Goal: Task Accomplishment & Management: Use online tool/utility

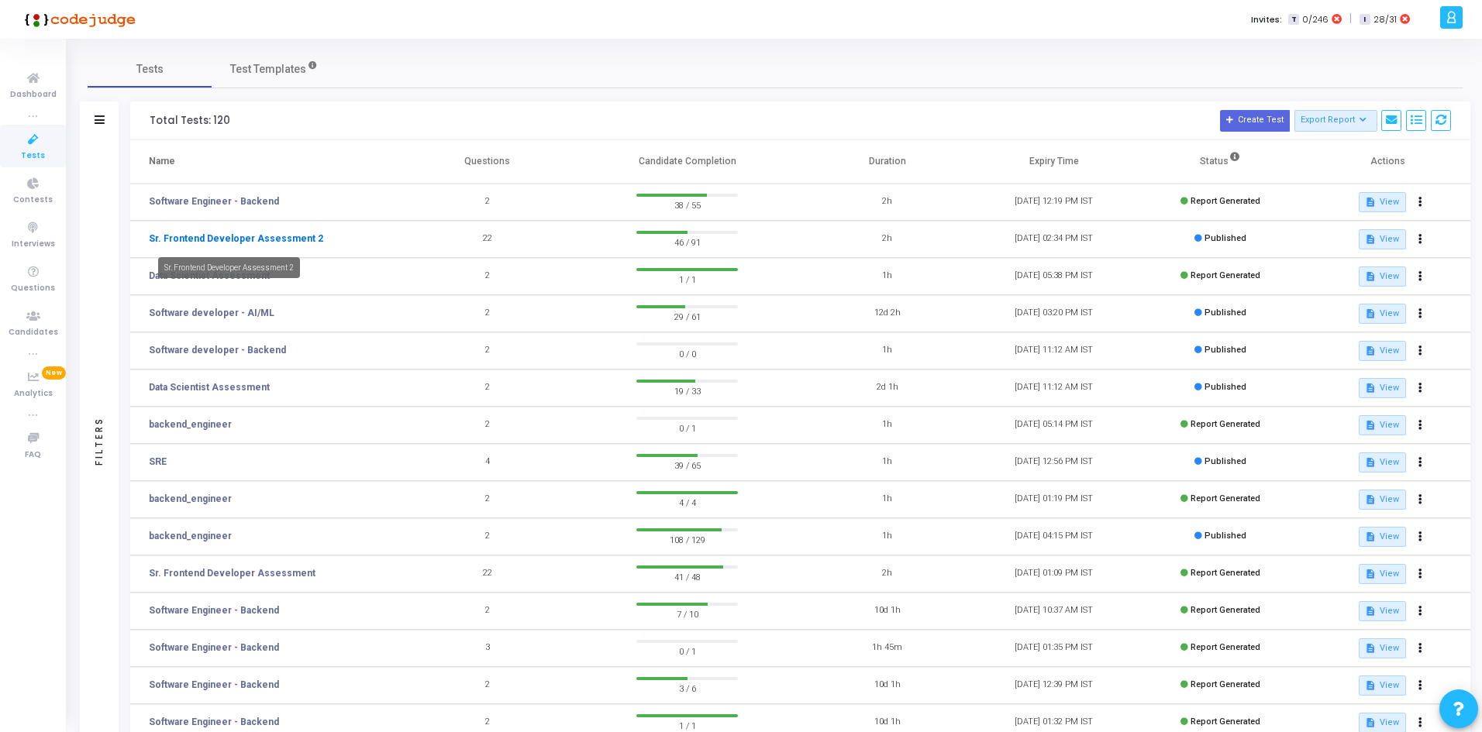
drag, startPoint x: 277, startPoint y: 228, endPoint x: 281, endPoint y: 238, distance: 10.5
click at [281, 238] on td "Sr. Frontend Developer Assessment 2" at bounding box center [267, 239] width 274 height 37
click at [281, 238] on link "Sr. Frontend Developer Assessment 2" at bounding box center [236, 239] width 174 height 14
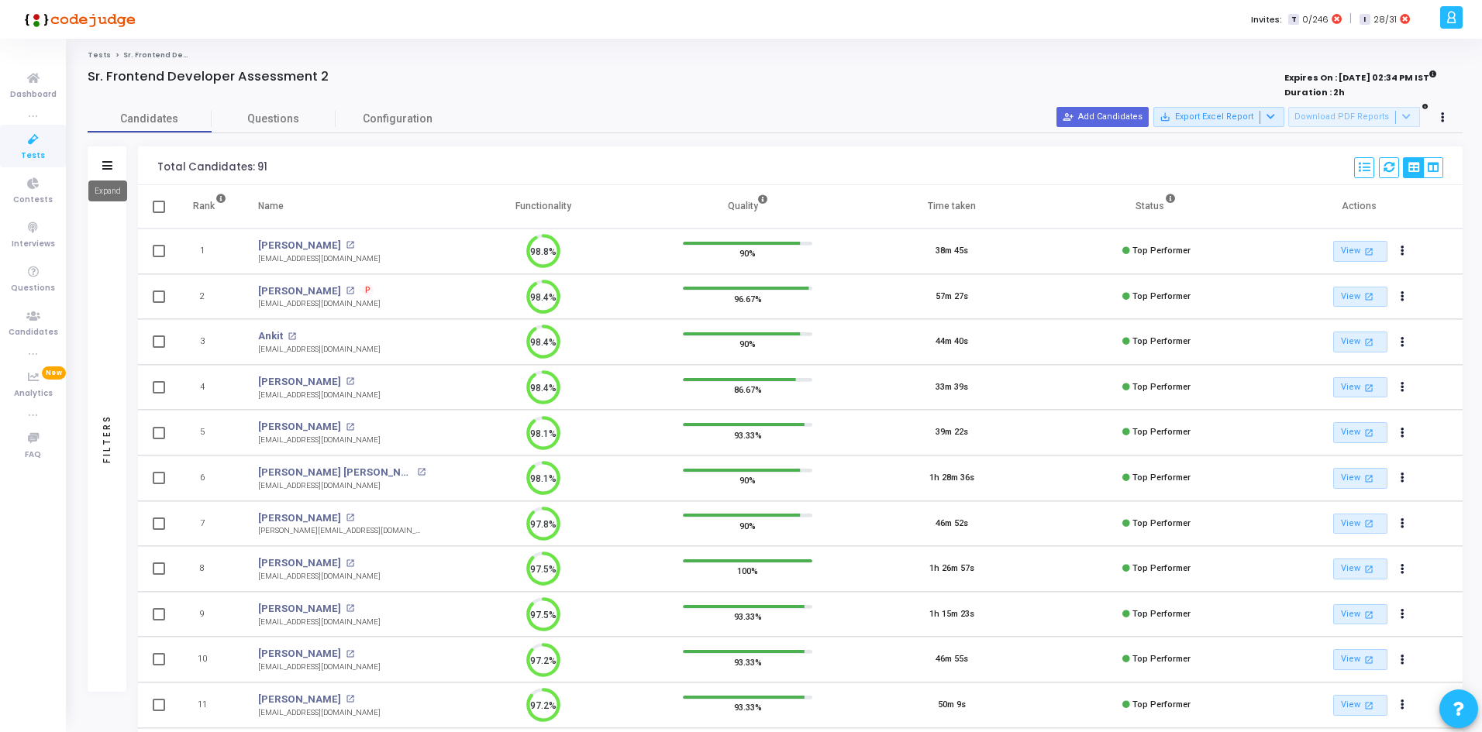
click at [112, 165] on icon at bounding box center [107, 165] width 10 height 9
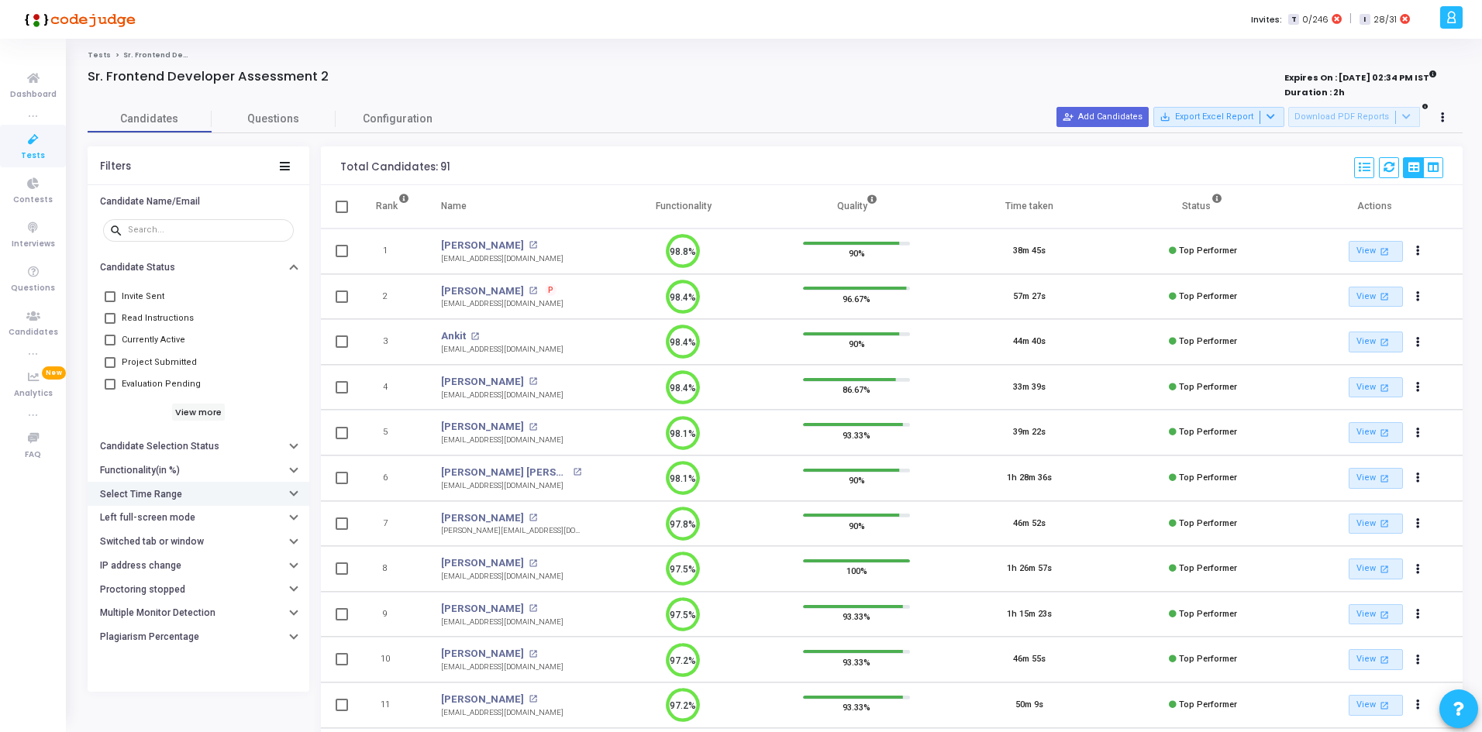
click at [146, 491] on h6 "Select Time Range" at bounding box center [141, 495] width 82 height 12
click at [187, 526] on input "text" at bounding box center [230, 525] width 115 height 9
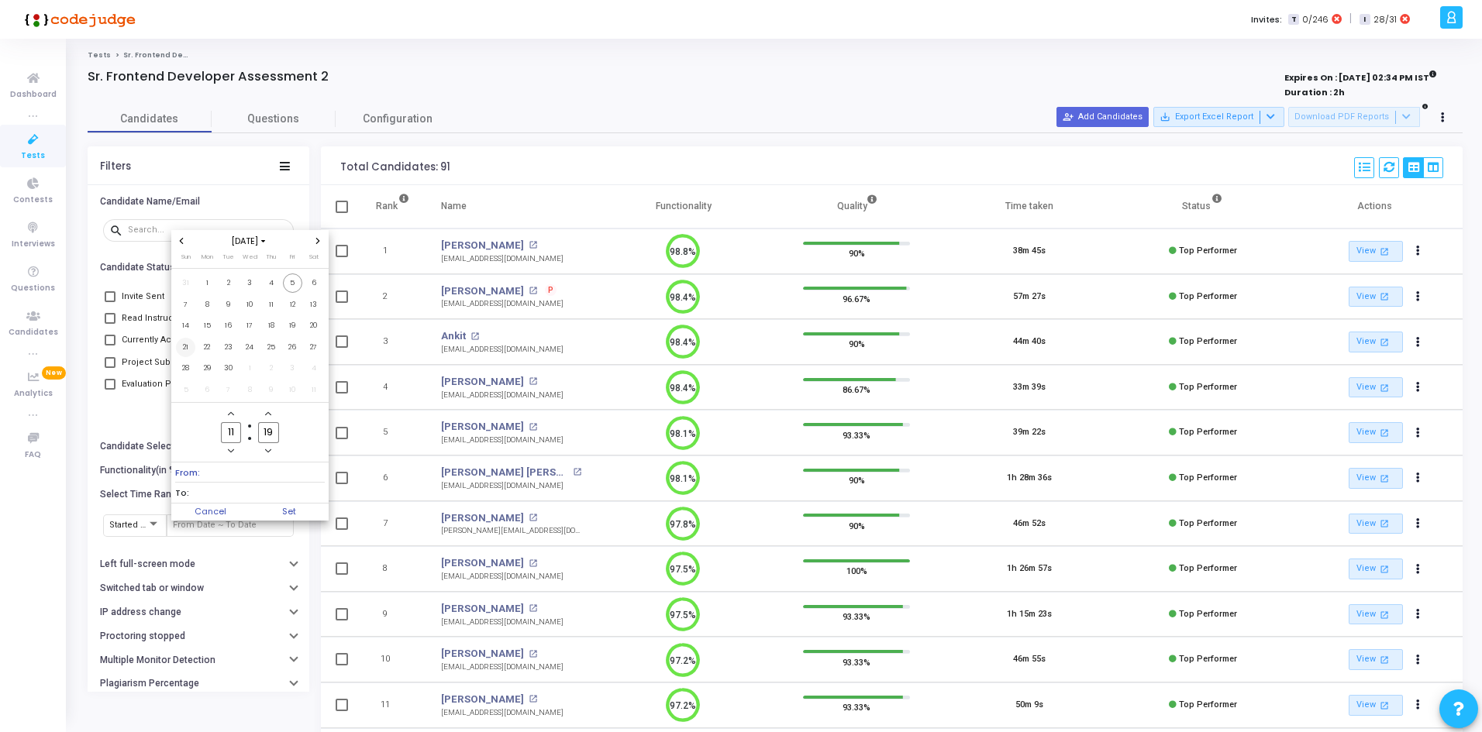
click at [184, 341] on span "21" at bounding box center [185, 347] width 19 height 19
click at [226, 365] on span "30" at bounding box center [228, 368] width 19 height 19
click at [181, 240] on icon "Previous month" at bounding box center [182, 241] width 4 height 6
click at [207, 348] on span "18" at bounding box center [207, 347] width 19 height 19
click at [319, 236] on span "Next month" at bounding box center [318, 241] width 13 height 13
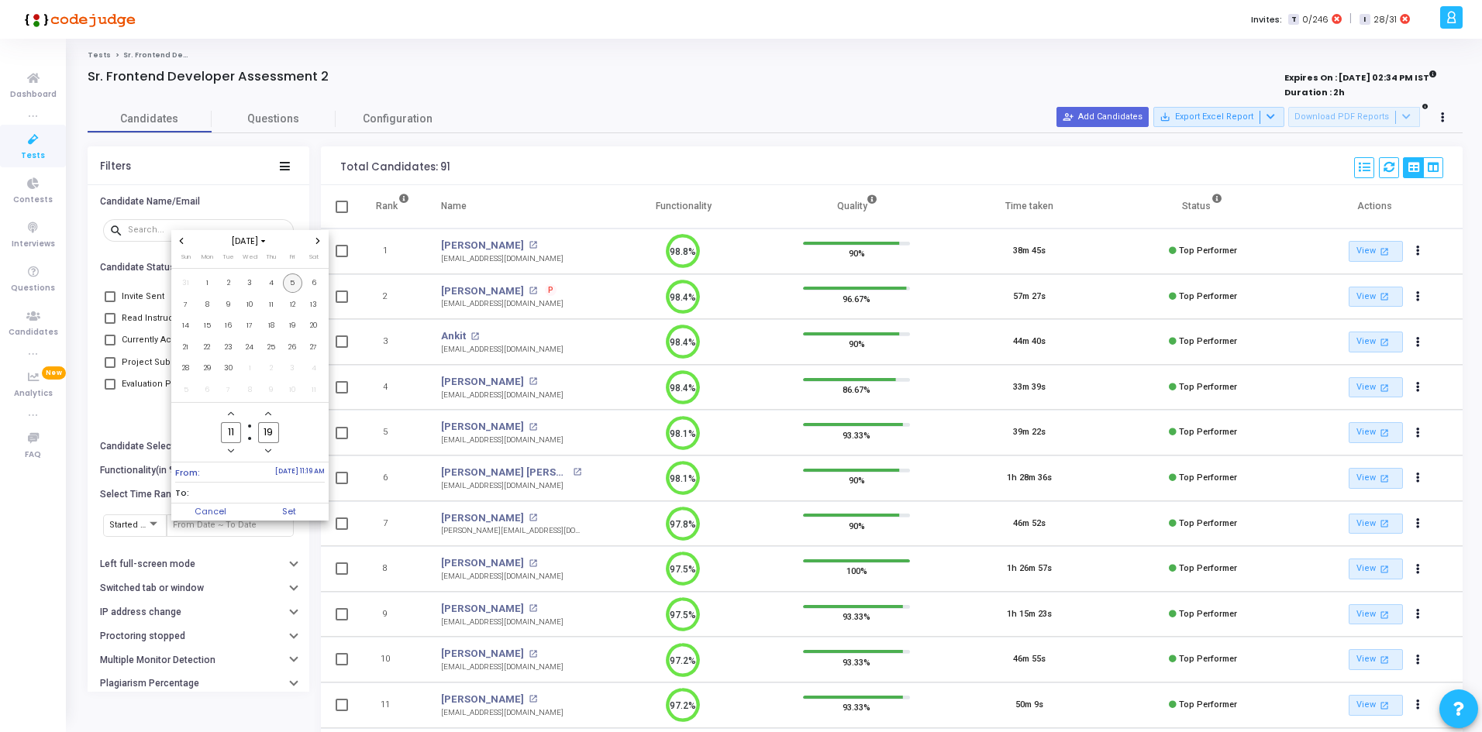
click at [291, 277] on span "5" at bounding box center [292, 283] width 19 height 19
click at [294, 509] on span "Set" at bounding box center [289, 512] width 79 height 17
type input "[DATE] 11:19 AM - [DATE] 11:19 AM"
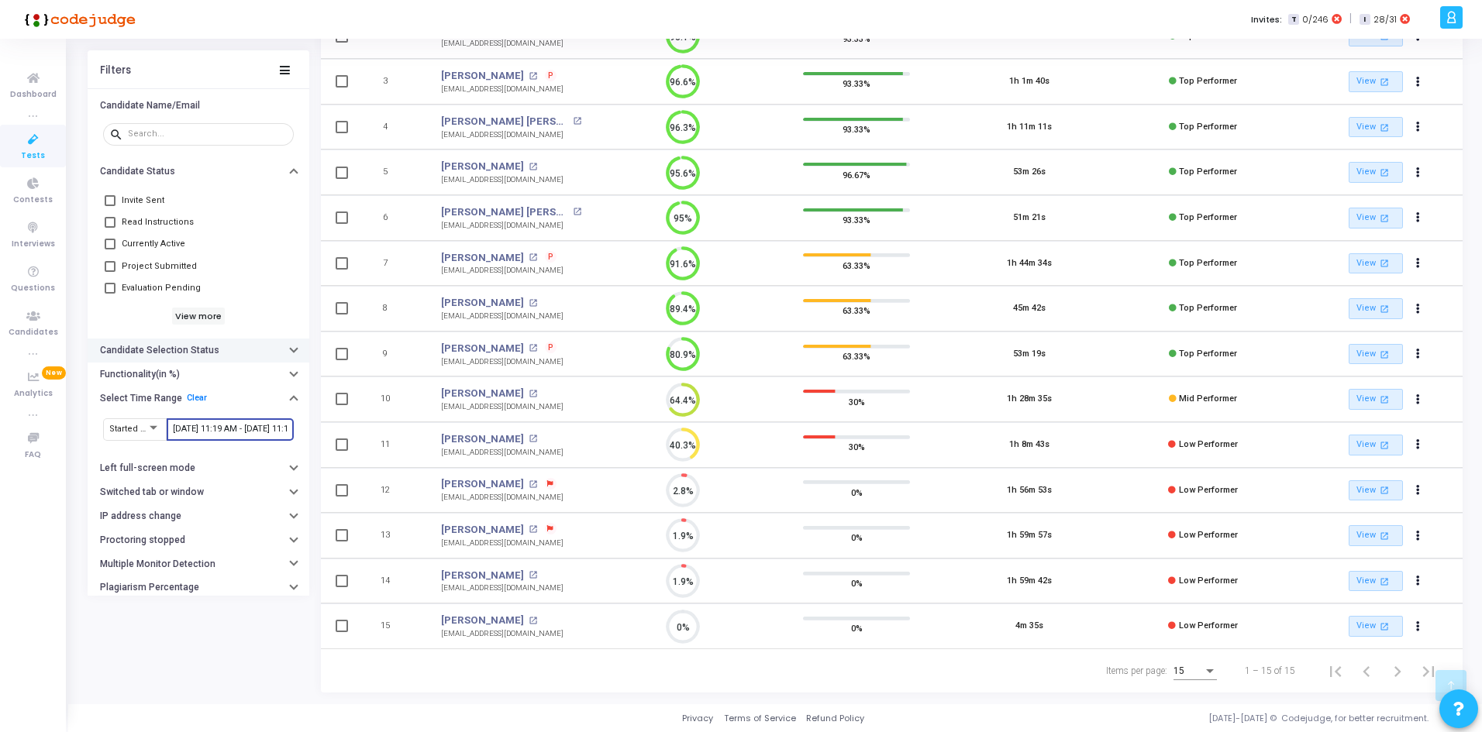
click at [219, 353] on button "Candidate Selection Status" at bounding box center [199, 351] width 222 height 24
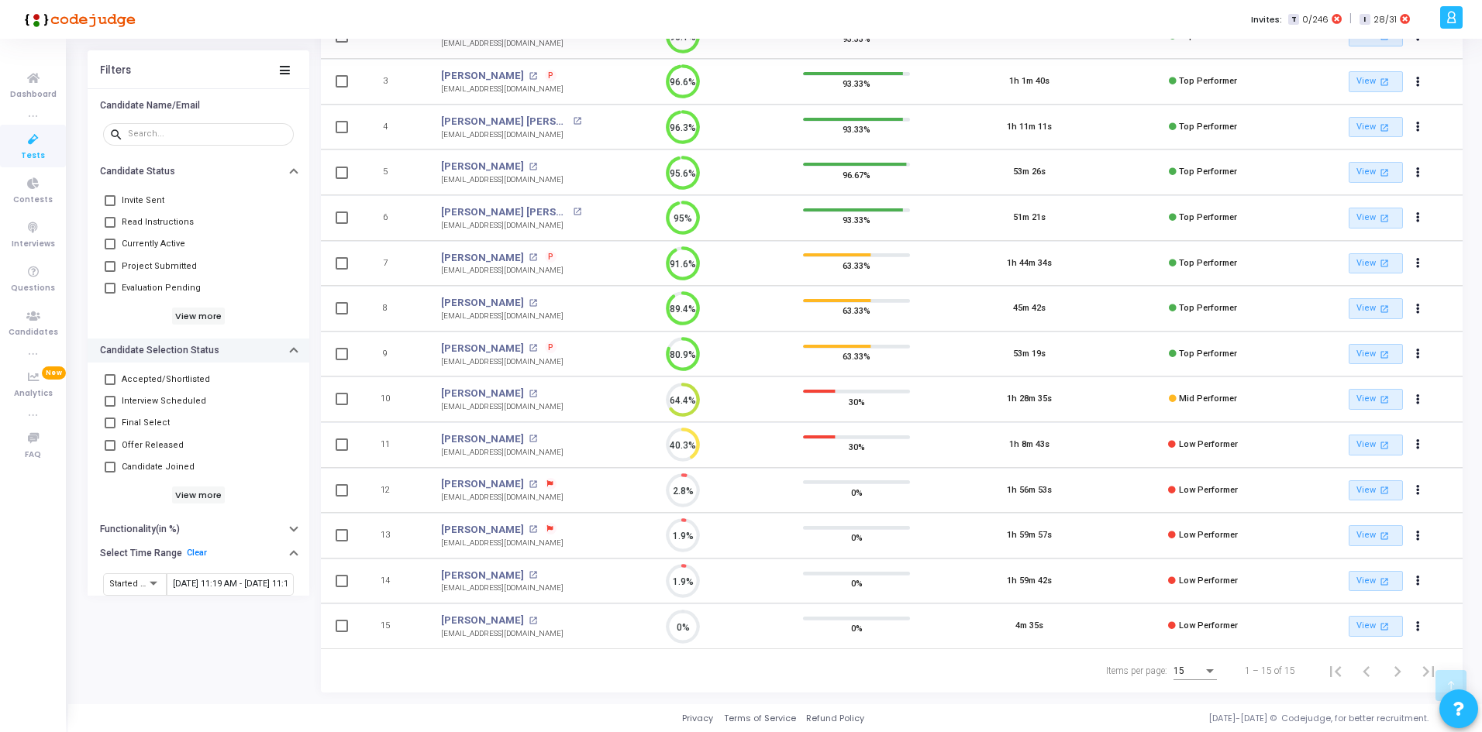
click at [219, 353] on button "Candidate Selection Status" at bounding box center [199, 351] width 222 height 24
click at [195, 347] on h6 "Candidate Selection Status" at bounding box center [159, 351] width 119 height 12
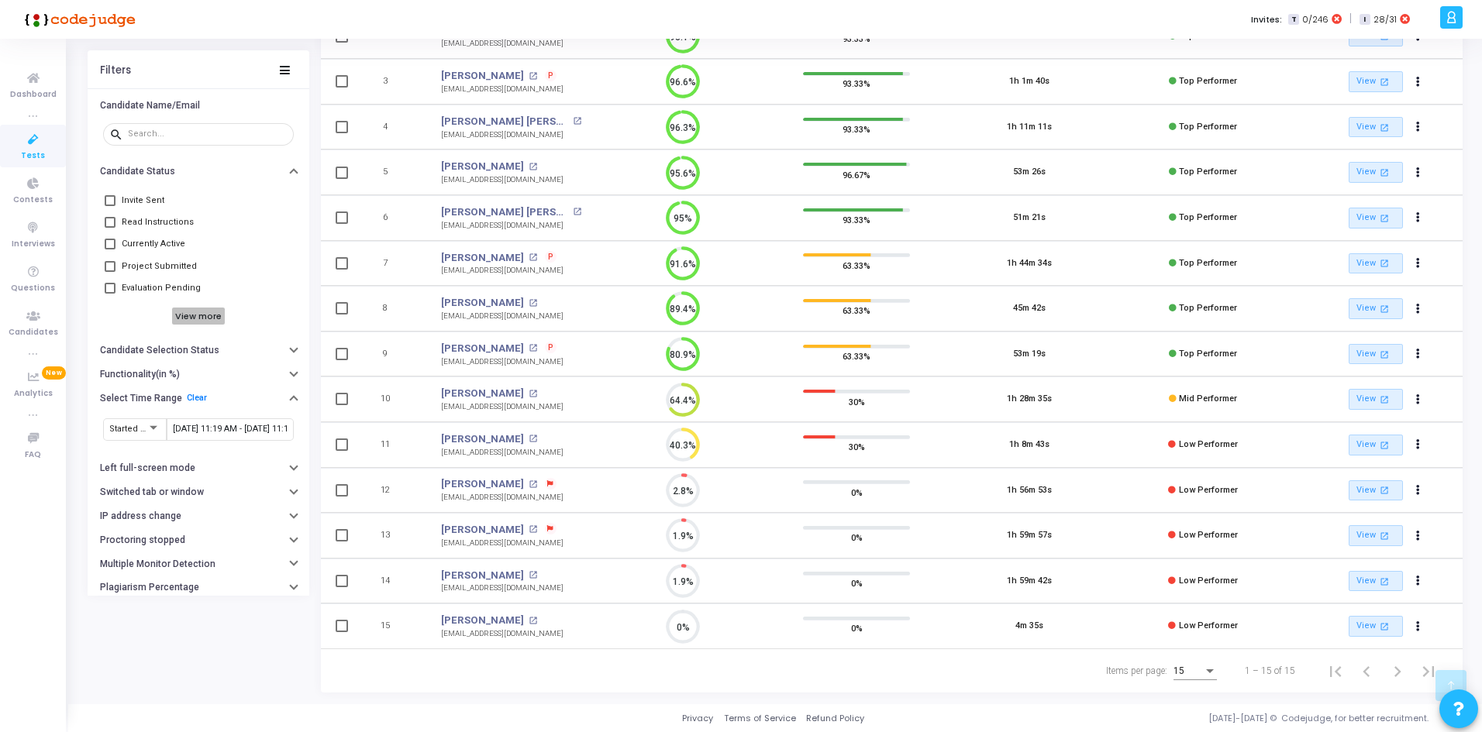
click at [192, 313] on h6 "View more" at bounding box center [198, 316] width 53 height 17
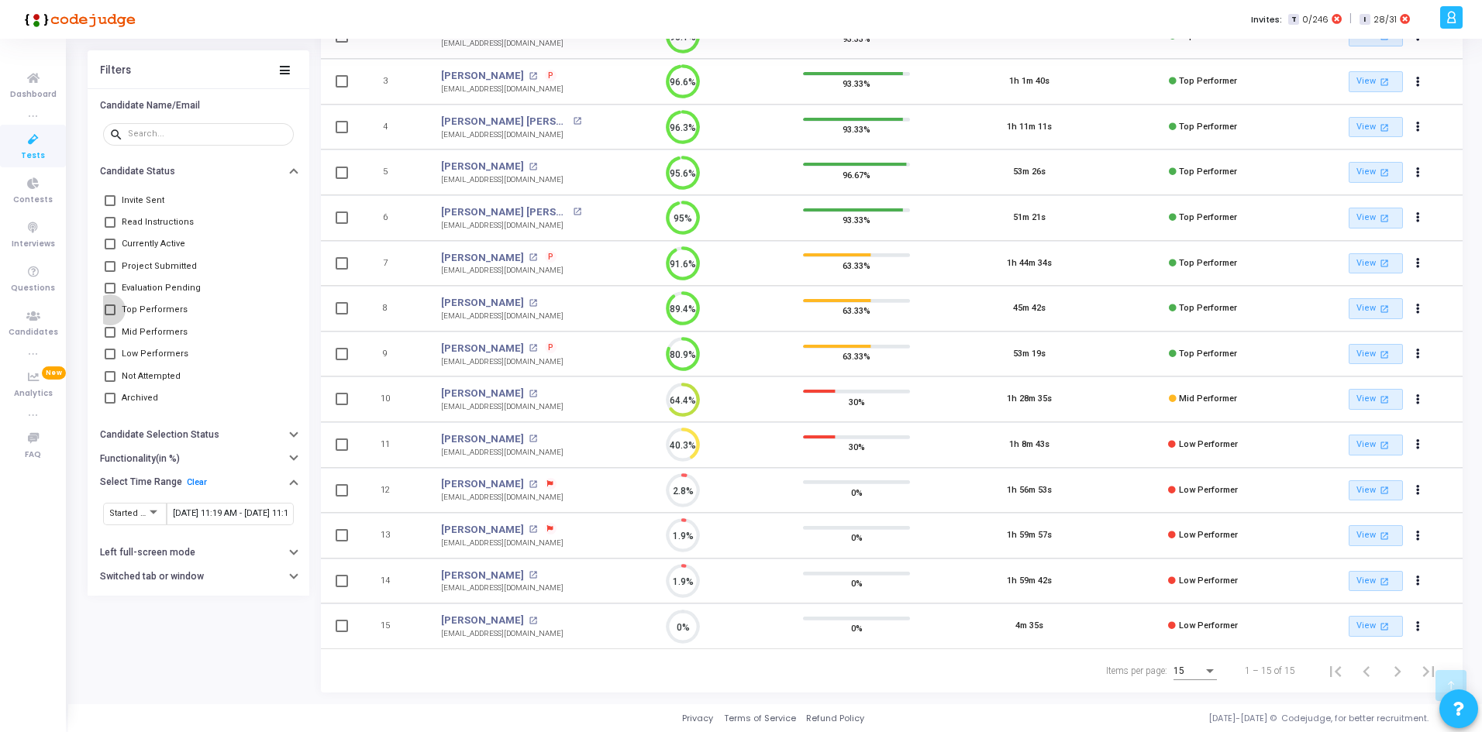
click at [151, 310] on span "Top Performers" at bounding box center [155, 310] width 66 height 19
click at [110, 315] on input "Top Performers" at bounding box center [109, 315] width 1 height 1
checkbox input "true"
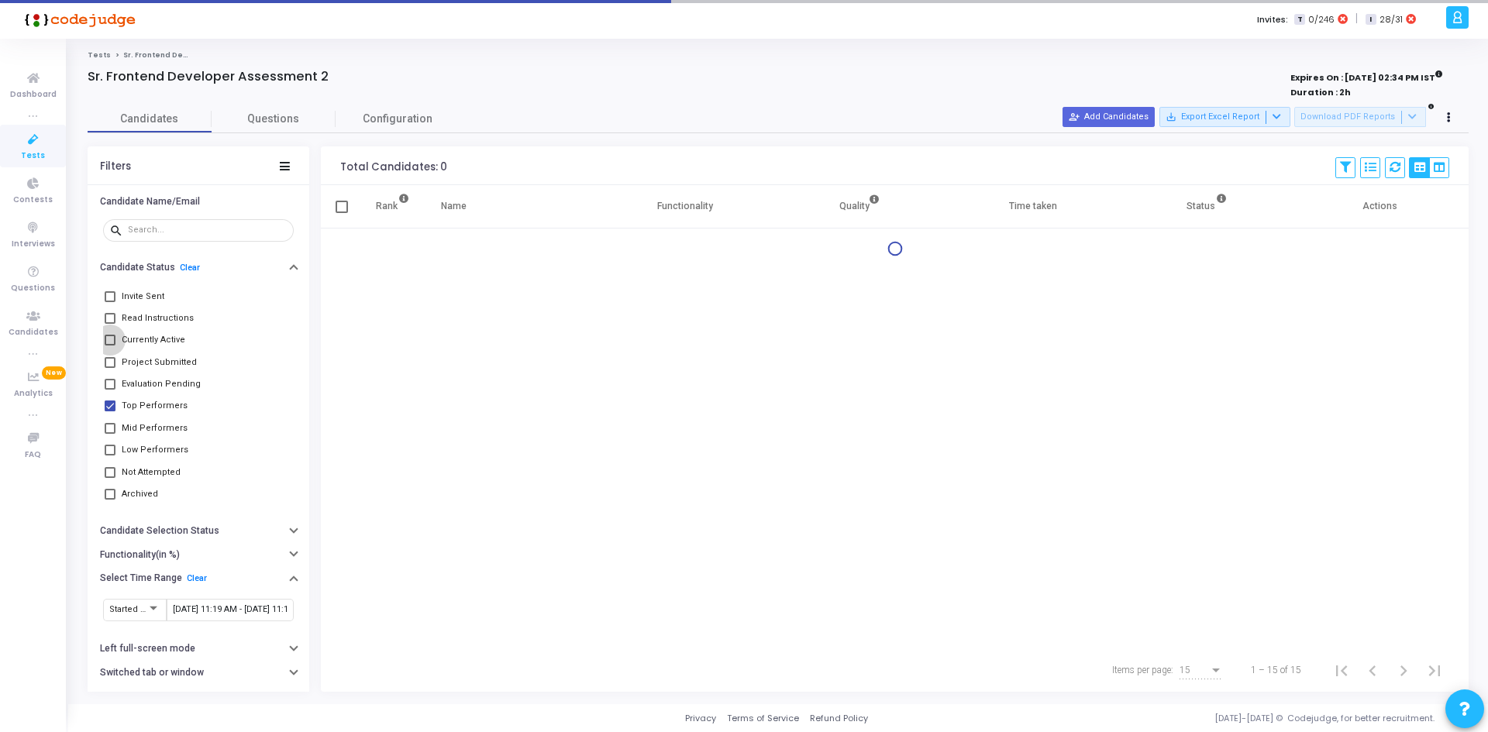
click at [153, 339] on span "Currently Active" at bounding box center [154, 340] width 64 height 19
click at [110, 346] on input "Currently Active" at bounding box center [109, 346] width 1 height 1
checkbox input "true"
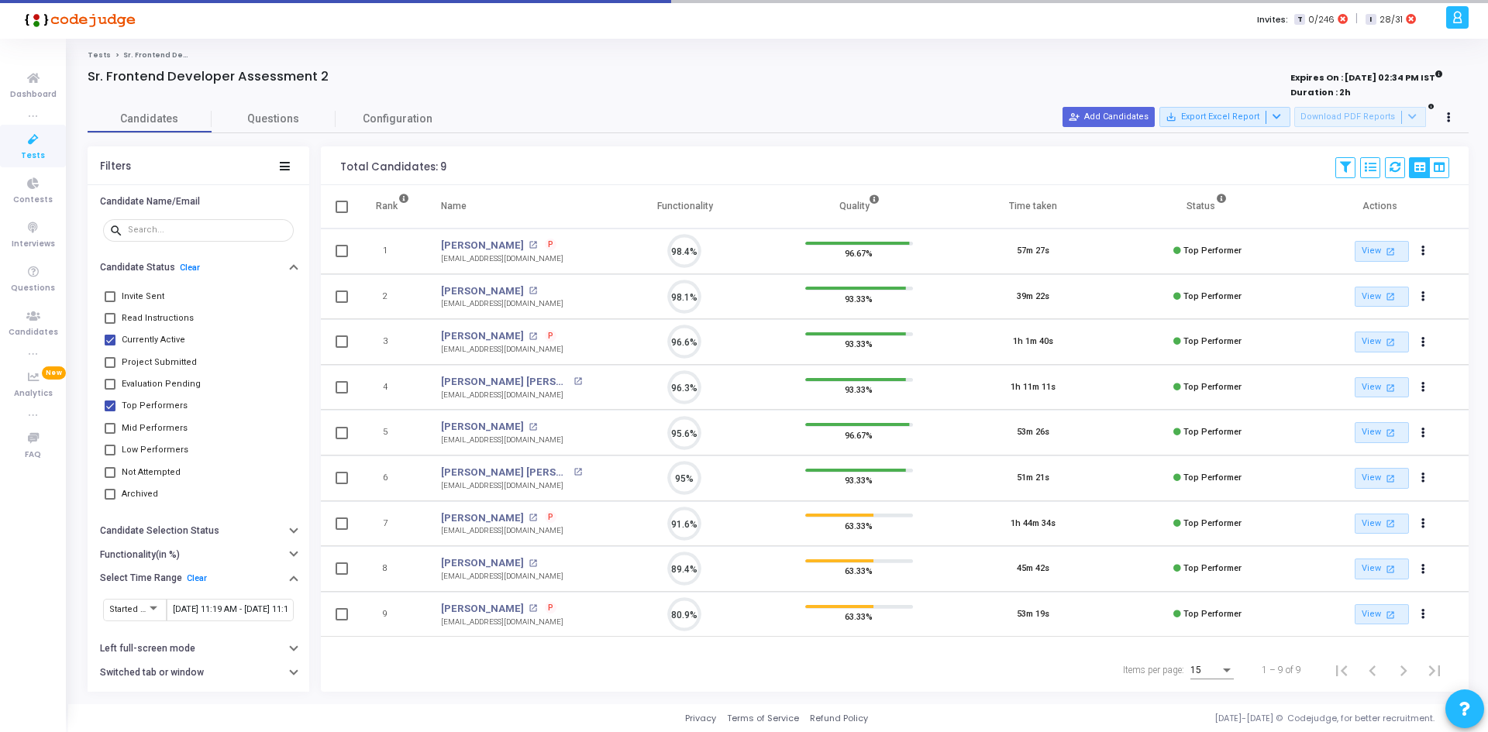
click at [137, 429] on span "Mid Performers" at bounding box center [155, 428] width 66 height 19
click at [110, 434] on input "Mid Performers" at bounding box center [109, 434] width 1 height 1
checkbox input "true"
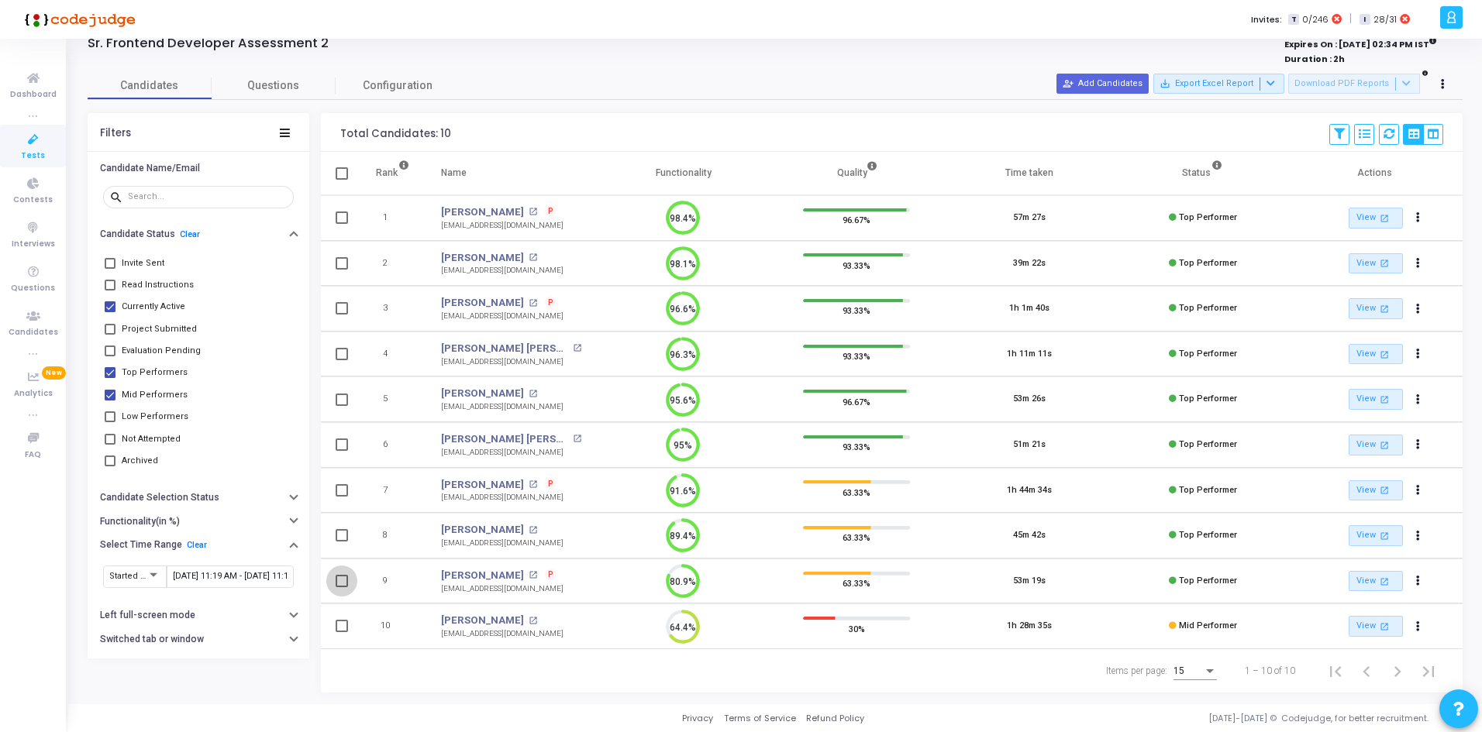
drag, startPoint x: 342, startPoint y: 580, endPoint x: 341, endPoint y: 543, distance: 37.2
click at [342, 580] on span at bounding box center [342, 581] width 12 height 12
click at [342, 587] on input "checkbox" at bounding box center [341, 587] width 1 height 1
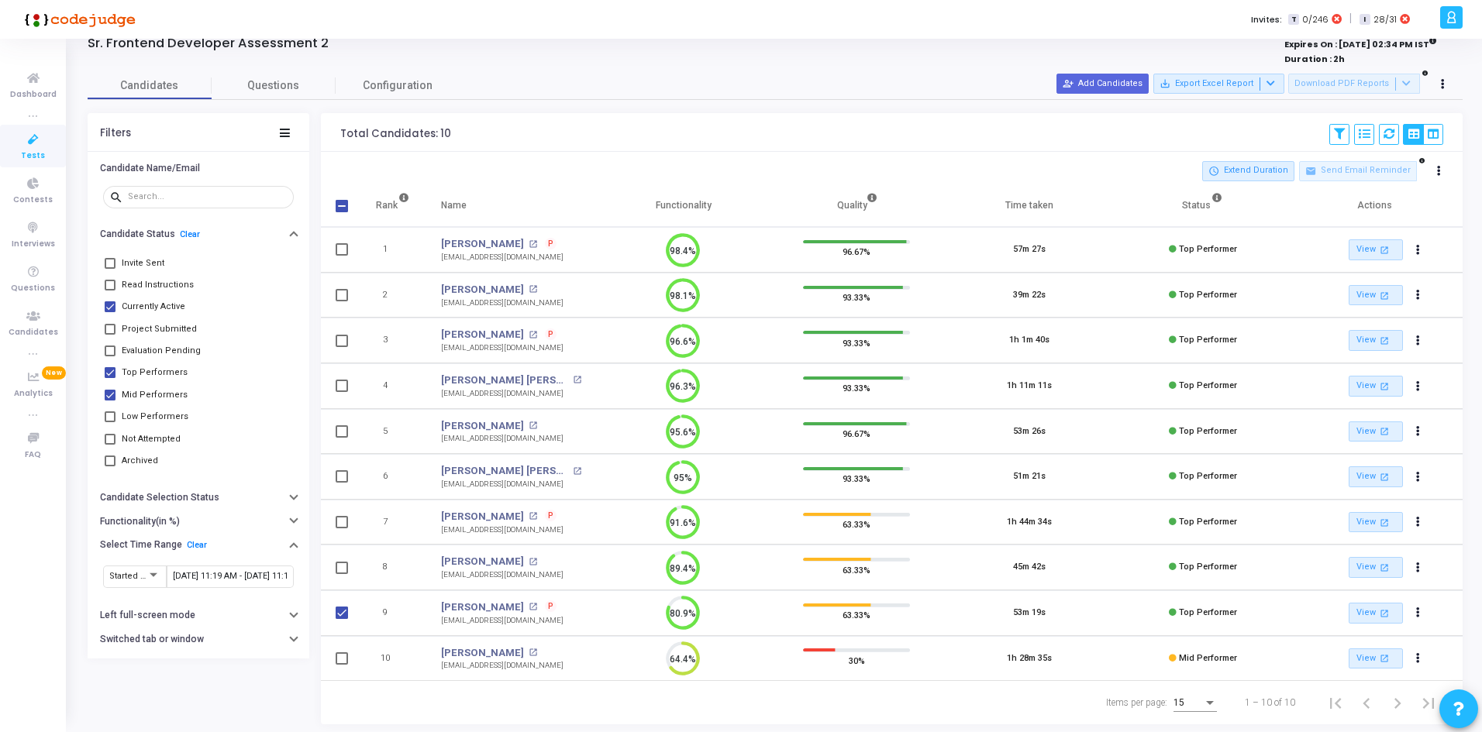
click at [339, 536] on td at bounding box center [340, 523] width 39 height 46
click at [342, 615] on span at bounding box center [342, 613] width 12 height 12
click at [342, 619] on input "checkbox" at bounding box center [341, 619] width 1 height 1
checkbox input "false"
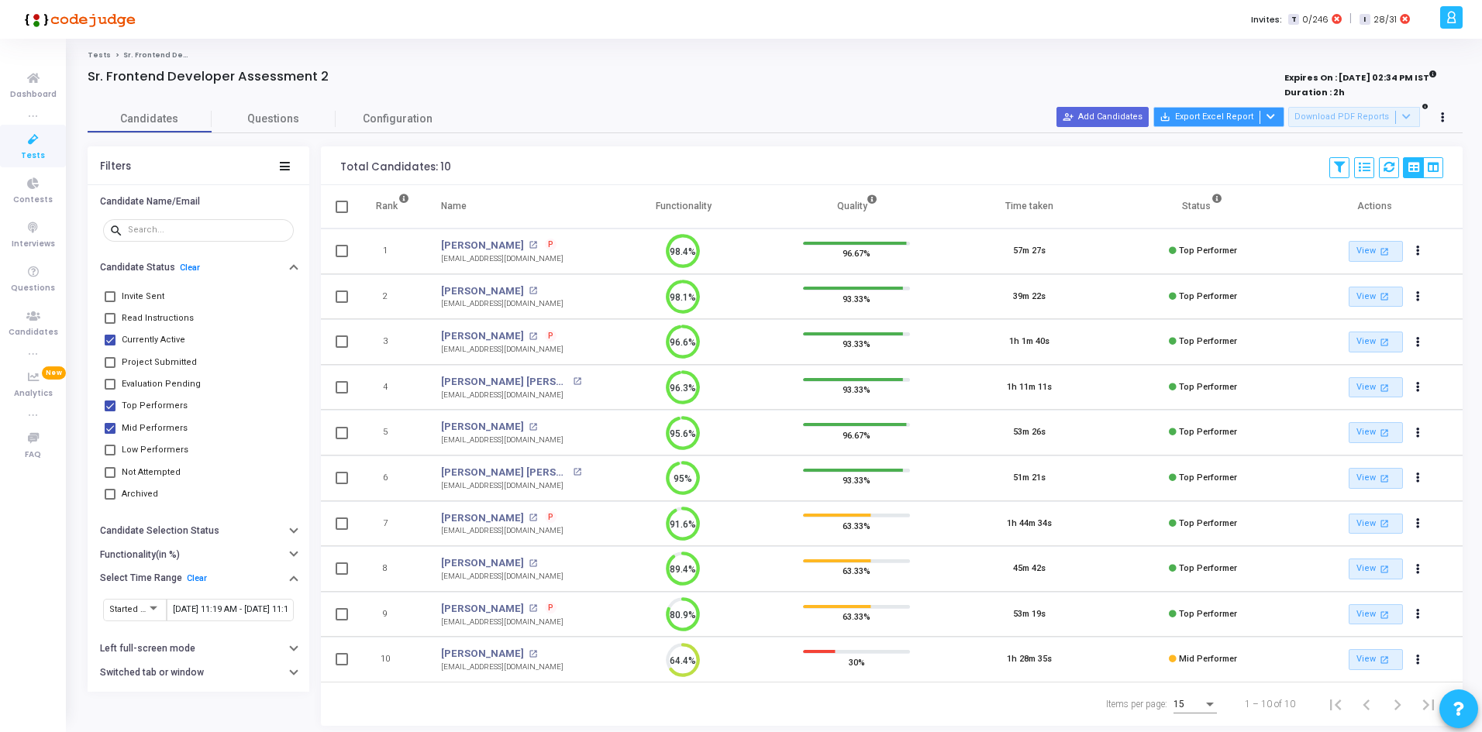
click at [1275, 117] on icon at bounding box center [1270, 116] width 9 height 9
click at [1261, 143] on button "Export with applied filter" at bounding box center [1228, 146] width 128 height 27
